Goal: Transaction & Acquisition: Subscribe to service/newsletter

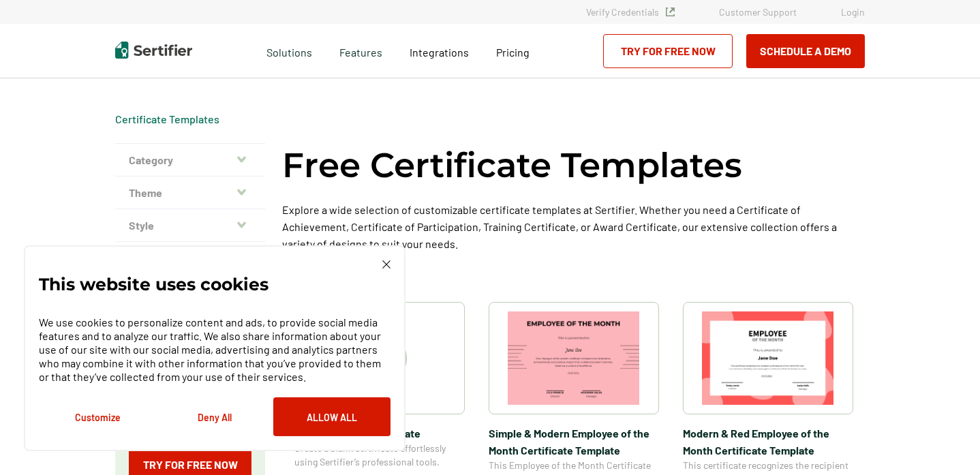
click at [383, 257] on div "This website uses cookies We use cookies to personalize content and ads, to pro…" at bounding box center [215, 348] width 382 height 206
click at [386, 257] on div "This website uses cookies We use cookies to personalize content and ads, to pro…" at bounding box center [215, 348] width 382 height 206
click at [382, 264] on img at bounding box center [386, 264] width 8 height 8
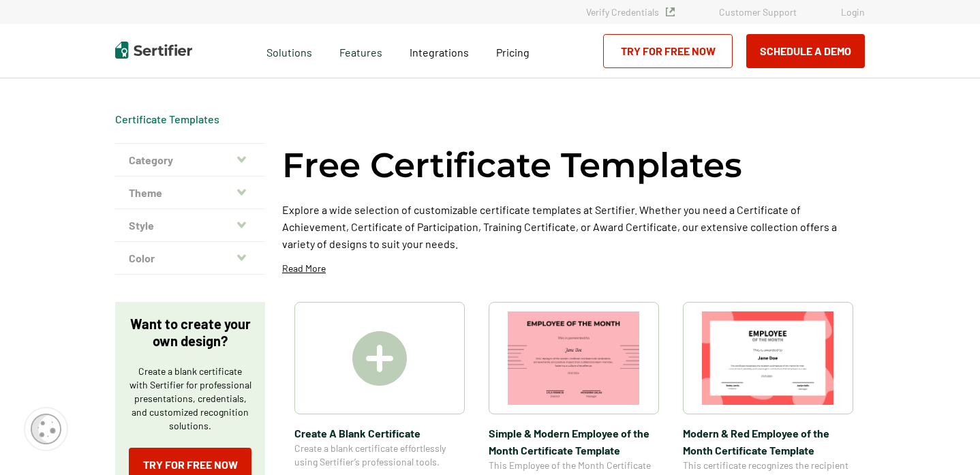
click at [386, 359] on img at bounding box center [379, 358] width 55 height 55
